Goal: Feedback & Contribution: Submit feedback/report problem

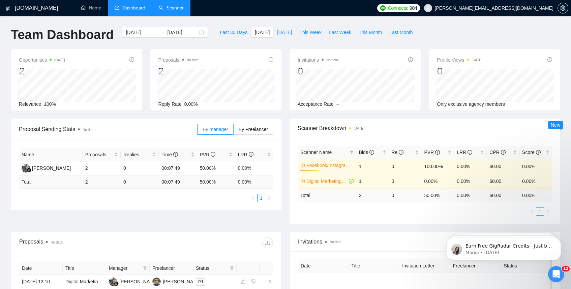
click at [176, 6] on link "Scanner" at bounding box center [171, 8] width 25 height 6
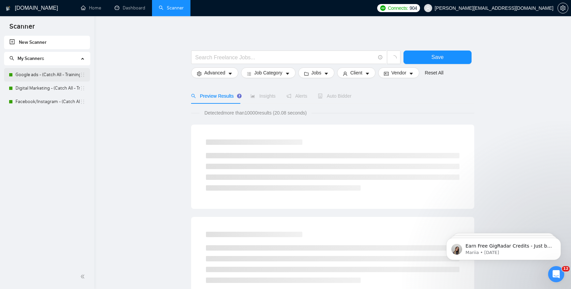
click at [58, 73] on link "Google ads - (Catch All - Training) - $75" at bounding box center [47, 74] width 64 height 13
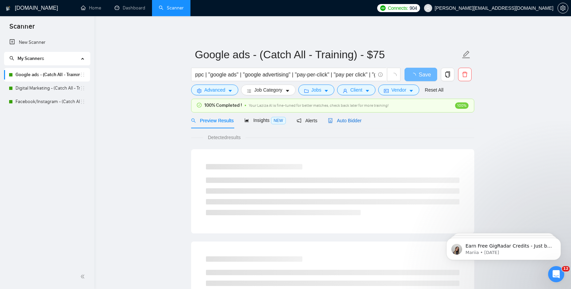
click at [351, 119] on span "Auto Bidder" at bounding box center [344, 120] width 33 height 5
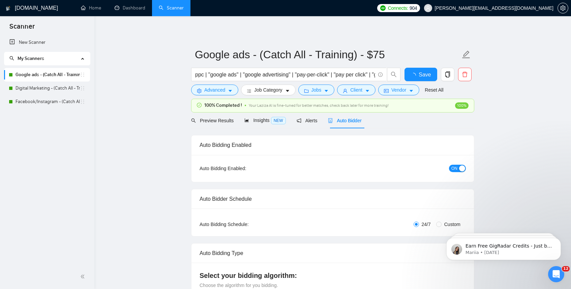
radio input "false"
radio input "true"
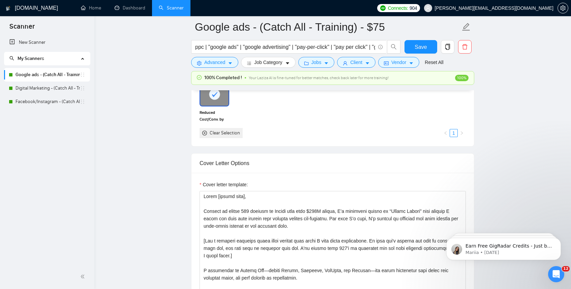
scroll to position [800, 0]
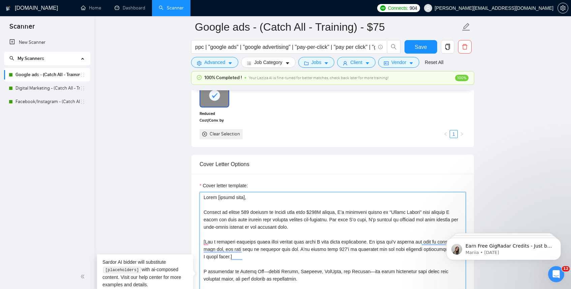
drag, startPoint x: 327, startPoint y: 237, endPoint x: 192, endPoint y: 223, distance: 136.2
click at [192, 223] on div "Cover letter template:" at bounding box center [332, 267] width 282 height 186
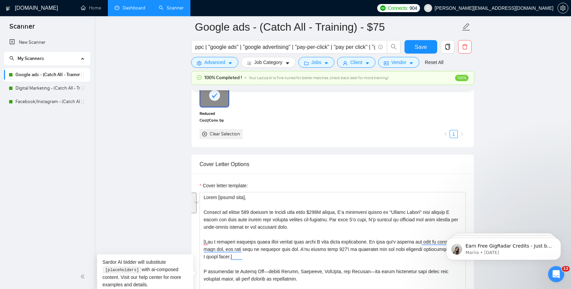
click at [136, 9] on link "Dashboard" at bounding box center [130, 8] width 31 height 6
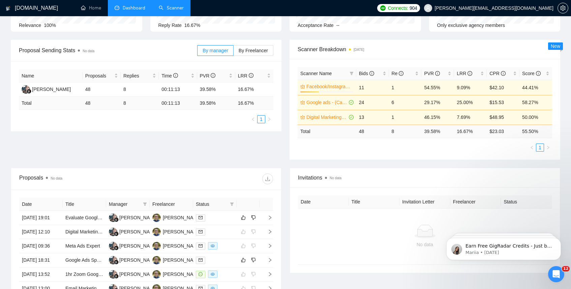
scroll to position [127, 0]
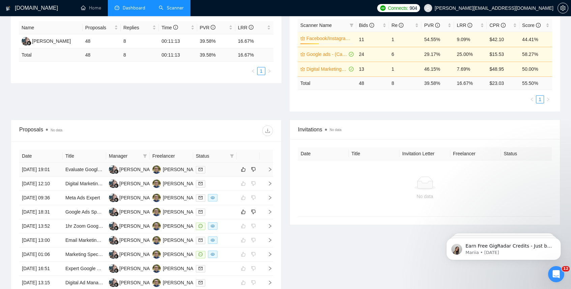
click at [269, 172] on icon "right" at bounding box center [269, 169] width 5 height 5
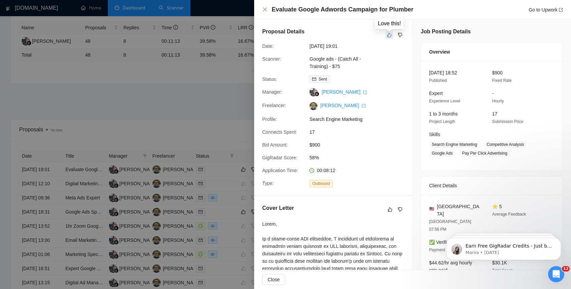
click at [389, 36] on icon "like" at bounding box center [389, 34] width 5 height 5
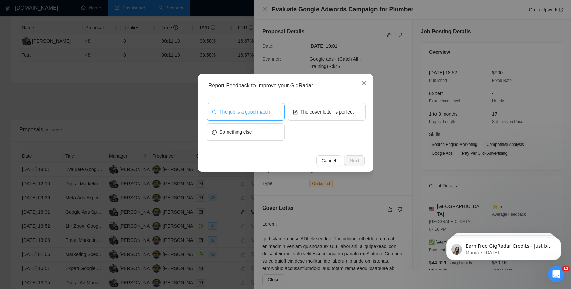
click at [243, 112] on span "The job is a good match" at bounding box center [244, 111] width 50 height 7
click at [355, 158] on span "Next" at bounding box center [354, 160] width 10 height 7
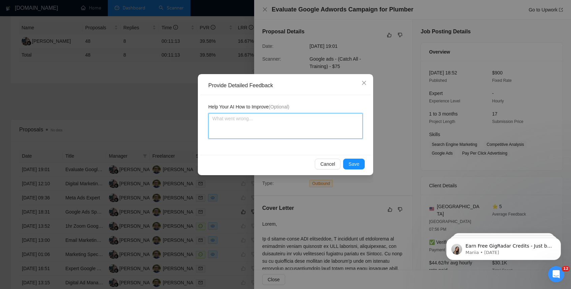
click at [254, 127] on textarea at bounding box center [285, 126] width 154 height 26
type textarea "T"
type textarea "Th"
type textarea "Thd"
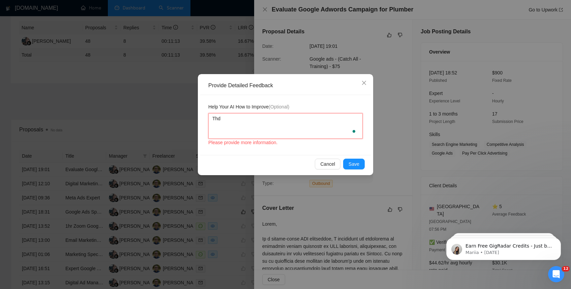
type textarea "Thd"
type textarea "Th"
type textarea "The"
type textarea "The j"
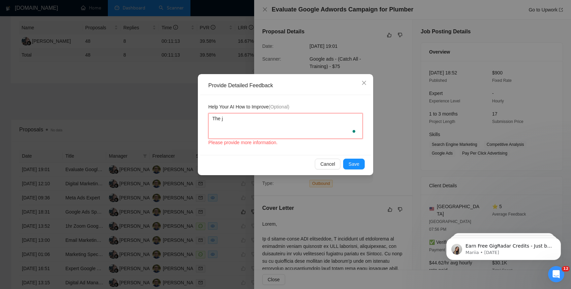
type textarea "The jo"
type textarea "The job"
type textarea "The job i"
type textarea "The job is"
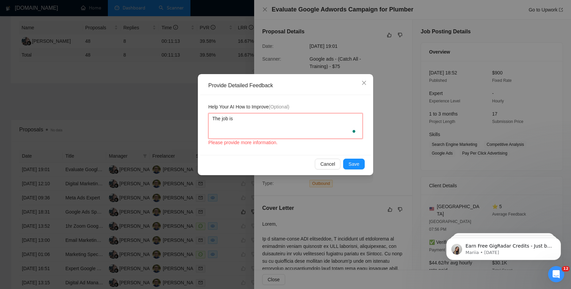
type textarea "The job is"
type textarea "The job is a"
type textarea "The job is a g"
type textarea "The job is a go"
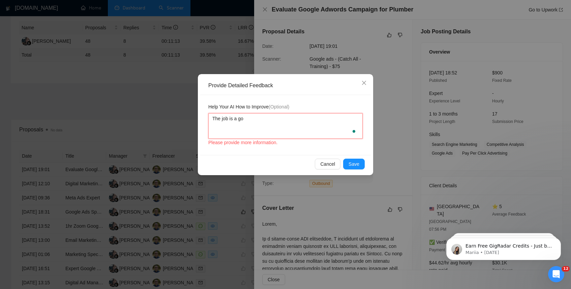
type textarea "The job is a goo"
type textarea "The job is a good"
type textarea "The job is a good m"
type textarea "The job is a good ma"
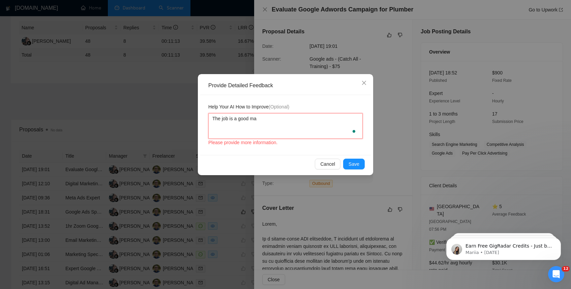
type textarea "The job is a good mat"
type textarea "The job is a good matc"
type textarea "The job is a good match"
type textarea "The job is a good match,"
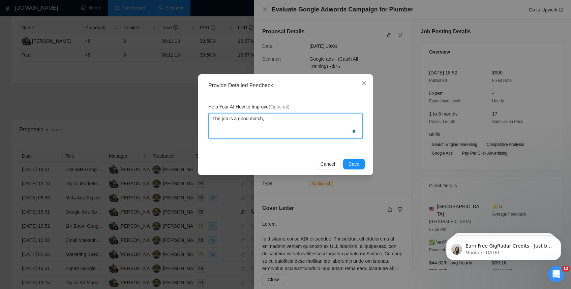
type textarea "The job is a good match, b"
type textarea "The job is a good match, bu"
type textarea "The job is a good match, but"
type textarea "The job is a good match, but I"
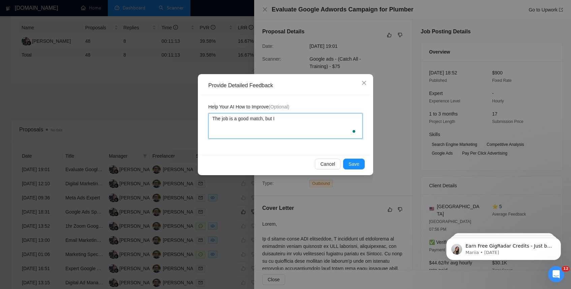
type textarea "The job is a good match, but I"
type textarea "The job is a good match, but I a"
type textarea "The job is a good match, but I al"
type textarea "The job is a good match, but I alw"
type textarea "The job is a good match, but I [PERSON_NAME]"
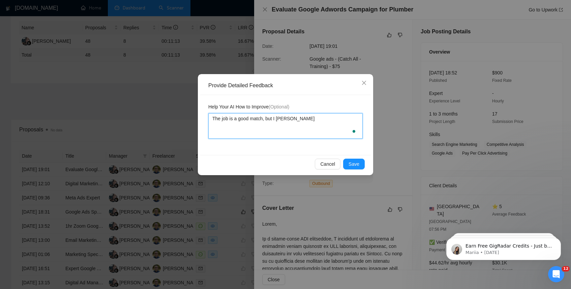
type textarea "The job is a good match, but I alway"
type textarea "The job is a good match, but I always"
type textarea "The job is a good match, but I always w"
type textarea "The job is a good match, but I always wan"
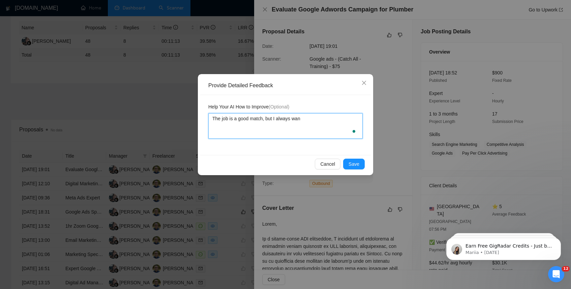
type textarea "The job is a good match, but I always want"
type textarea "The job is a good match, but I always want t"
type textarea "The job is a good match, but I always want to"
type textarea "The job is a good match, but I always want toi"
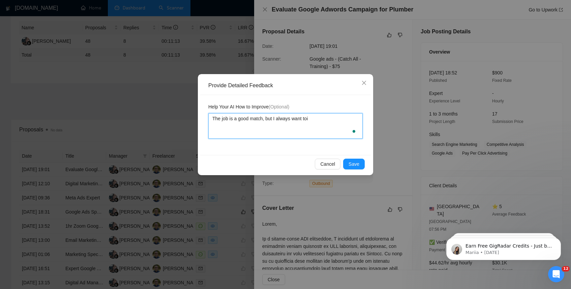
type textarea "The job is a good match, but I always want toin"
type textarea "The job is a good match, but I always want toincl"
type textarea "The job is a good match, but I always want toinc"
type textarea "The job is a good match, but I always want toin"
type textarea "The job is a good match, but I always want toi"
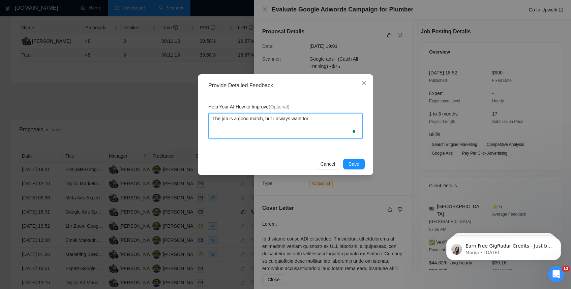
type textarea "The job is a good match, but I always want to"
type textarea "The job is a good match, but I always want to i"
type textarea "The job is a good match, but I always want to in"
type textarea "The job is a good match, but I always want to inc"
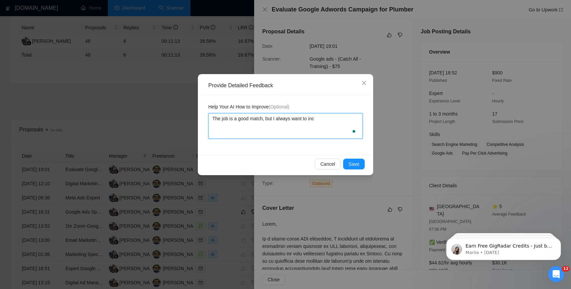
type textarea "The job is a good match, but I always want to incl"
type textarea "The job is a good match, but I always want to inclu"
type textarea "The job is a good match, but I always want to includ"
type textarea "The job is a good match, but I always want to include"
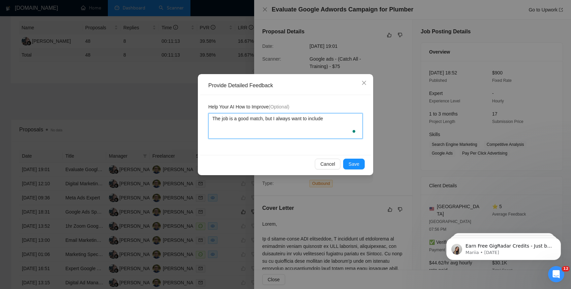
type textarea "The job is a good match, but I always want to include t"
type textarea "The job is a good match, but I always want to include th"
type textarea "The job is a good match, but I always want to include thi"
type textarea "The job is a good match, but I always want to include this"
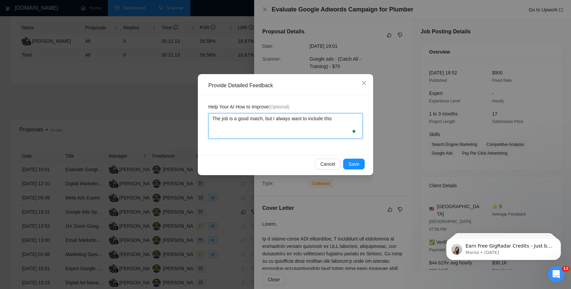
type textarea "The job is a good match, but I always want to include this p"
type textarea "The job is a good match, but I always want to include this pa"
type textarea "The job is a good match, but I always want to include this par"
type textarea "The job is a good match, but I always want to include this para"
type textarea "The job is a good match, but I always want to include this [PERSON_NAME]"
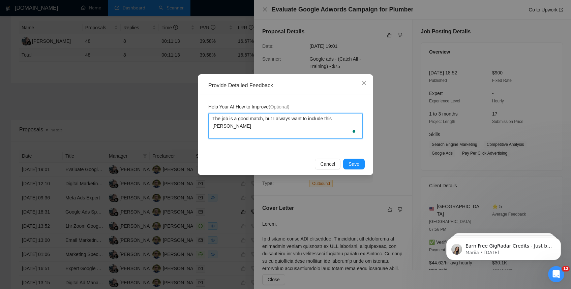
type textarea "The job is a good match, but I always want to include this paragr"
type textarea "The job is a good match, but I always want to include this paragrap"
type textarea "The job is a good match, but I always want to include this paragraph"
type textarea "The job is a good match, but I always want to include this paragraph f"
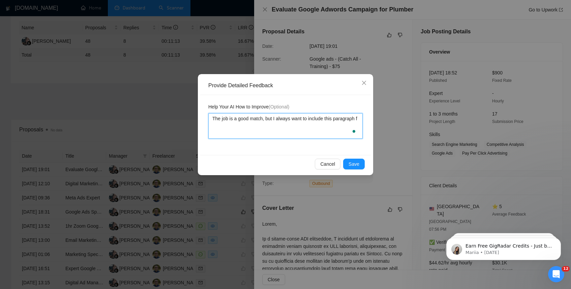
type textarea "The job is a good match, but I always want to include this paragraph fi"
type textarea "The job is a good match, but I always want to include this paragraph fir"
type textarea "The job is a good match, but I always want to include this paragraph first"
type textarea "The job is a good match, but I always want to include this paragraph first:"
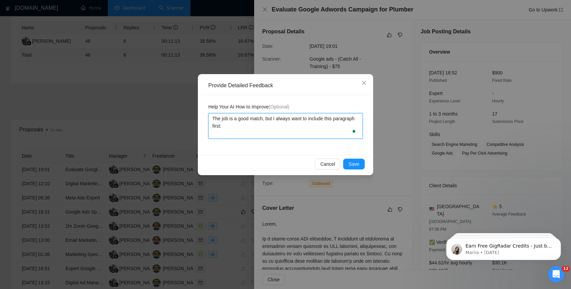
type textarea "The job is a good match, but I always want to include this paragraph first:"
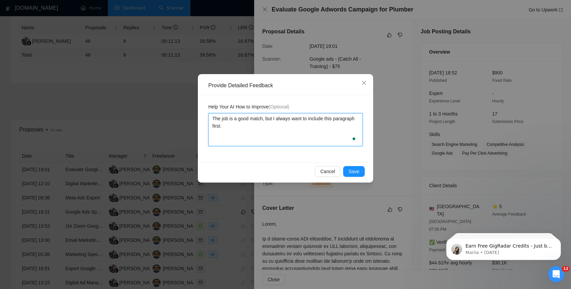
paste textarea "Trusted by nearly 100 clients on Upwork with over $300K billed, I’m currently l…"
type textarea "The job is a good match, but I always want to include this paragraph first: Tru…"
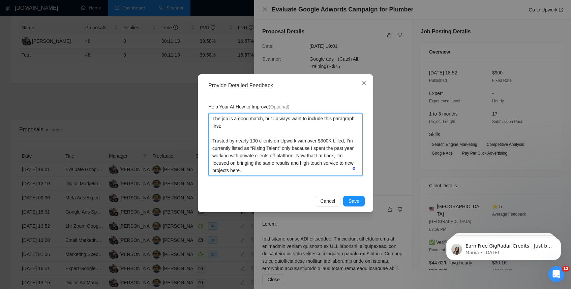
click at [252, 126] on textarea "The job is a good match, but I always want to include this paragraph first: Tru…" at bounding box center [285, 144] width 154 height 63
drag, startPoint x: 269, startPoint y: 126, endPoint x: 305, endPoint y: 117, distance: 36.3
click at [305, 117] on textarea "The job is a good match, but I always want to include this paragraph first: Tru…" at bounding box center [285, 144] width 154 height 63
type textarea "The job is a good match, but I always wantt Trusted by nearly 100 clients on Up…"
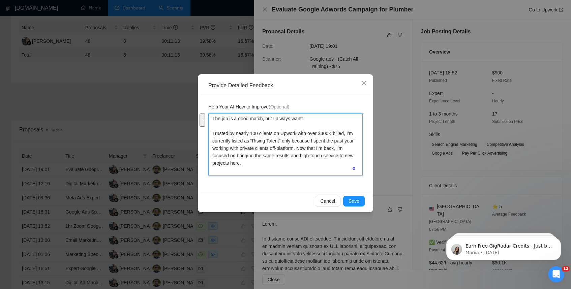
type textarea "The job is a good match, but I always wantth Trusted by nearly 100 clients on U…"
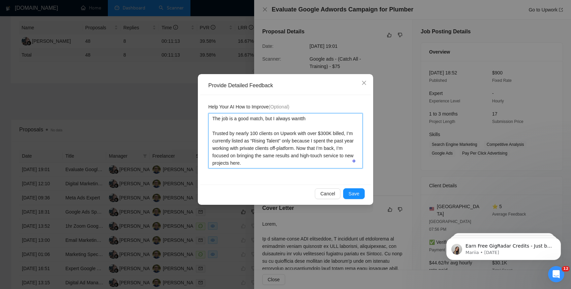
type textarea "The job is a good match, but I always wantt Trusted by nearly 100 clients on Up…"
type textarea "The job is a good match, but I always want Trusted by nearly 100 clients on Upw…"
type textarea "The job is a good match, but I always want t Trusted by nearly 100 clients on U…"
type textarea "The job is a good match, but I always want th Trusted by nearly 100 clients on …"
type textarea "The job is a good match, but I always want thi Trusted by nearly 100 clients on…"
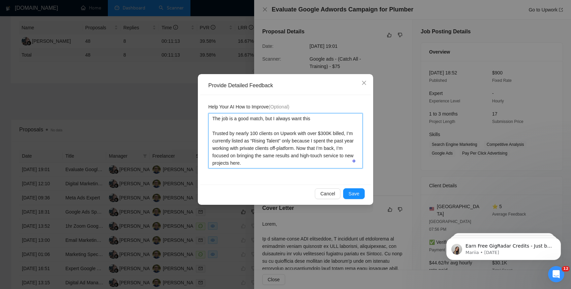
type textarea "The job is a good match, but I always want this Trusted by nearly 100 clients o…"
type textarea "The job is a good match, but I always want this t Trusted by nearly 100 clients…"
type textarea "The job is a good match, but I always want this to Trusted by nearly 100 client…"
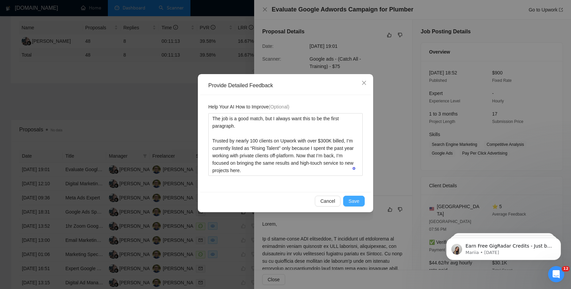
click at [353, 201] on span "Save" at bounding box center [353, 200] width 11 height 7
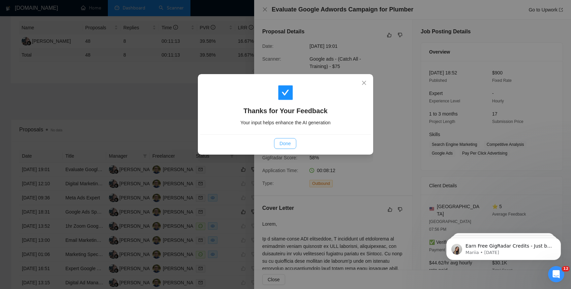
click at [290, 142] on span "Done" at bounding box center [284, 143] width 11 height 7
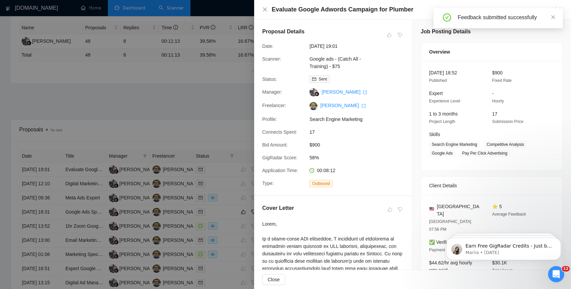
click at [556, 15] on div "Feedback submitted successfully" at bounding box center [497, 18] width 129 height 20
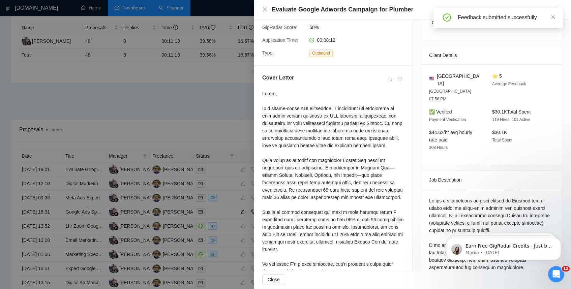
scroll to position [0, 0]
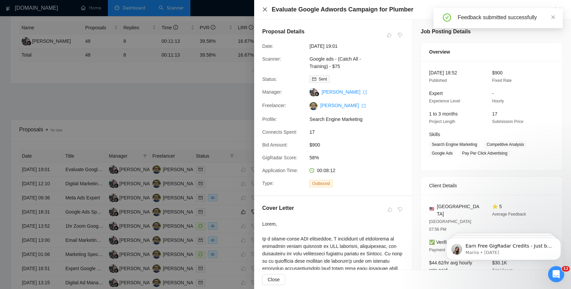
click at [266, 8] on icon "close" at bounding box center [265, 9] width 4 height 4
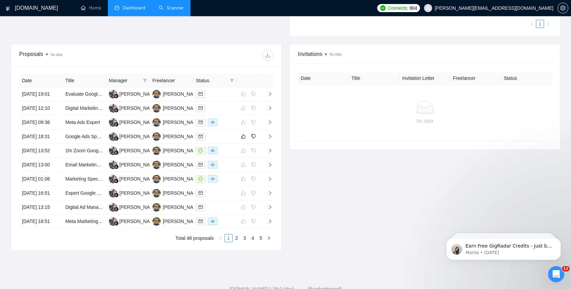
scroll to position [218, 0]
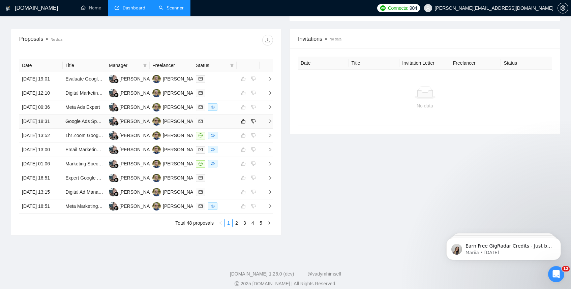
click at [270, 124] on icon "right" at bounding box center [269, 121] width 5 height 5
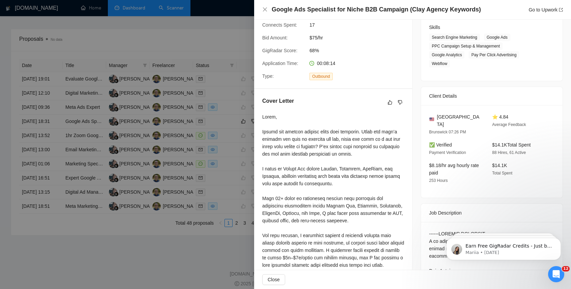
scroll to position [0, 0]
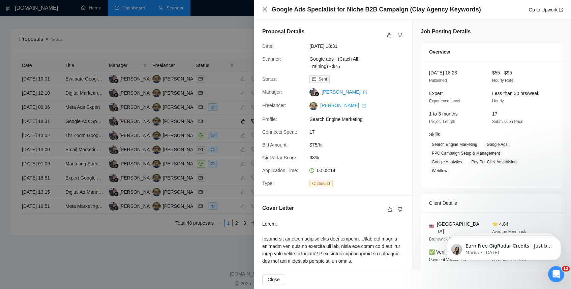
click at [264, 10] on icon "close" at bounding box center [265, 9] width 4 height 4
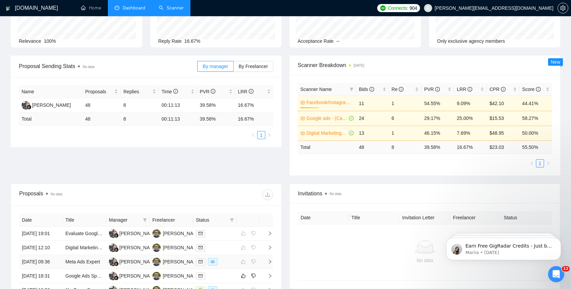
scroll to position [57, 0]
